Goal: Task Accomplishment & Management: Manage account settings

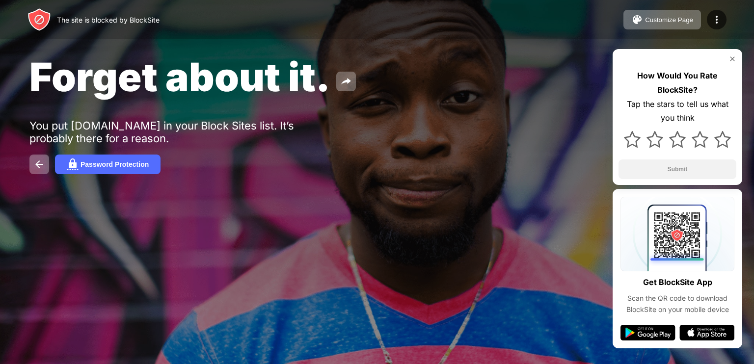
click at [108, 176] on div "Forget about it. You put [DOMAIN_NAME] in your Block Sites list. It’s probably …" at bounding box center [377, 113] width 754 height 227
click at [116, 168] on div "Password Protection" at bounding box center [114, 164] width 68 height 8
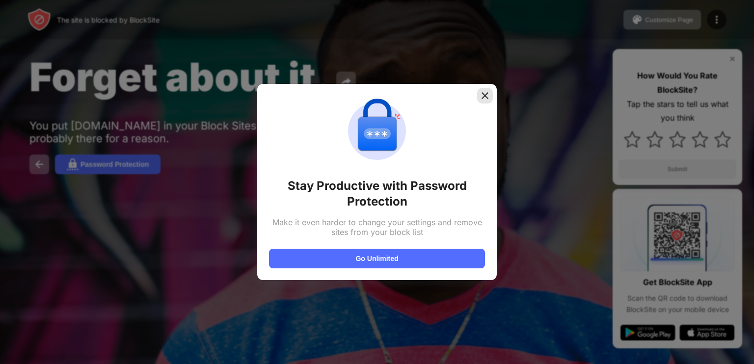
click at [483, 105] on div "Stay Productive with Password Protection Make it even harder to change your set…" at bounding box center [377, 182] width 216 height 173
click at [484, 99] on img at bounding box center [485, 96] width 10 height 10
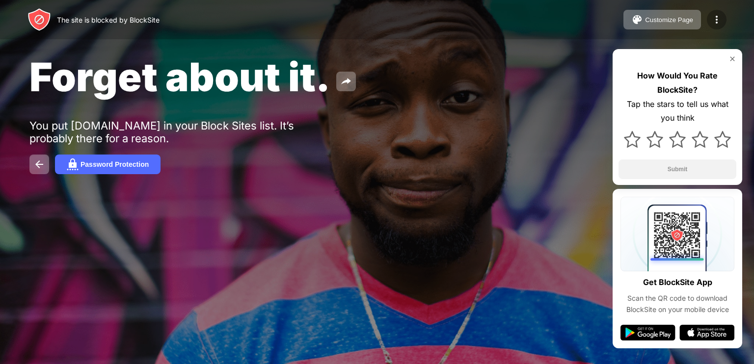
click at [720, 14] on img at bounding box center [716, 20] width 12 height 12
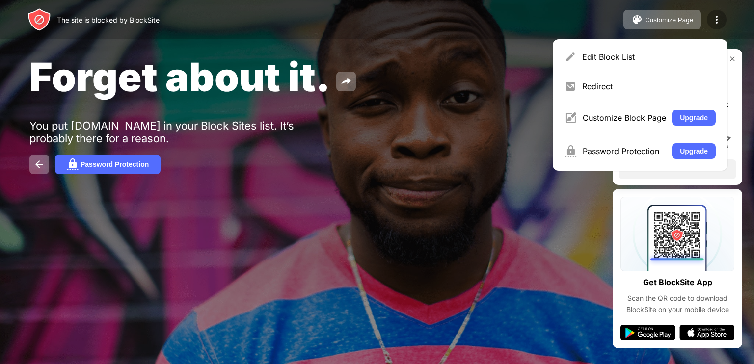
click at [720, 14] on img at bounding box center [716, 20] width 12 height 12
